Goal: Transaction & Acquisition: Subscribe to service/newsletter

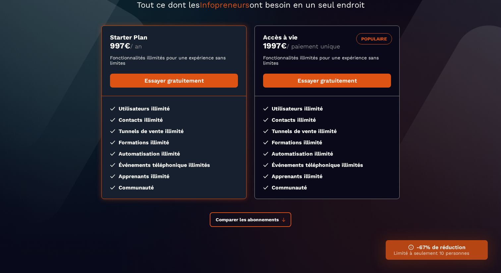
scroll to position [90, 0]
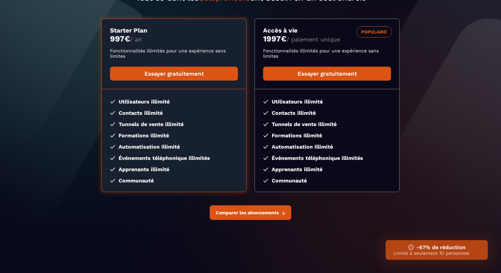
click at [261, 218] on button "Comparer les abonnements" at bounding box center [250, 212] width 81 height 15
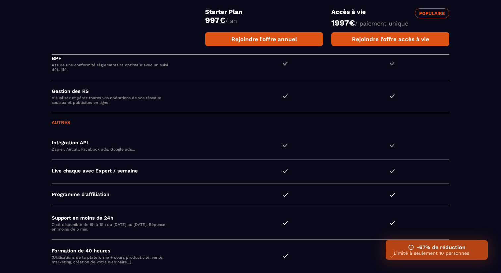
scroll to position [1839, 0]
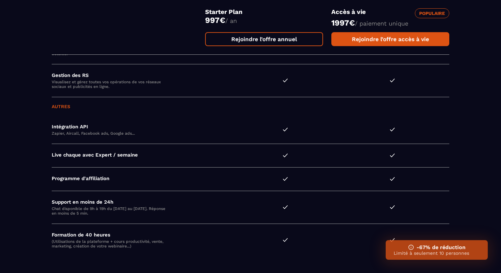
click at [264, 44] on link "Rejoindre l’offre annuel" at bounding box center [264, 39] width 118 height 14
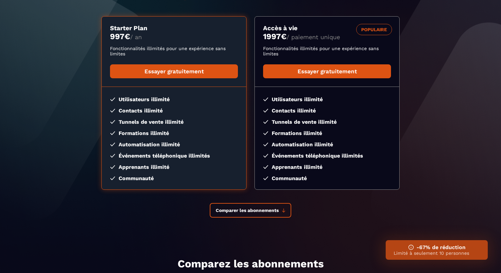
scroll to position [91, 0]
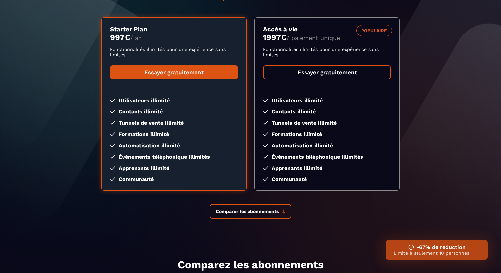
click at [344, 73] on link "Essayer gratuitement" at bounding box center [327, 72] width 128 height 14
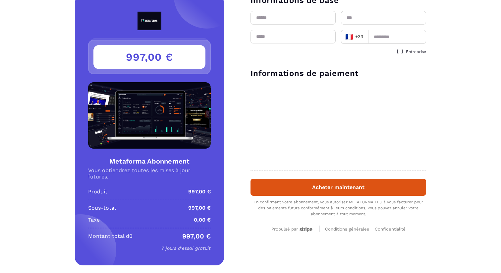
scroll to position [20, 0]
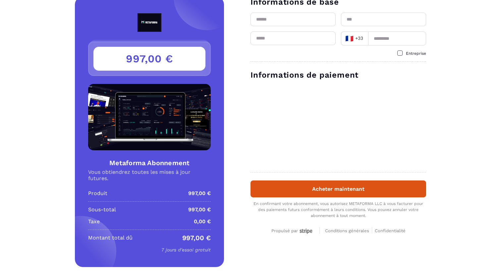
click at [160, 127] on img at bounding box center [149, 117] width 123 height 66
